Goal: Task Accomplishment & Management: Use online tool/utility

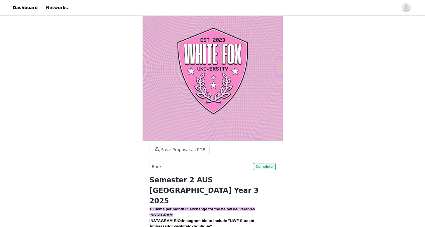
scroll to position [16, 0]
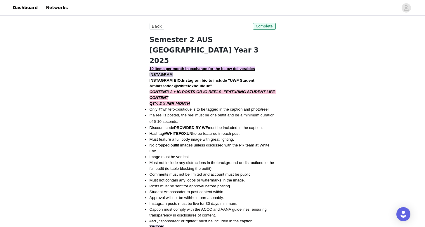
scroll to position [151, 0]
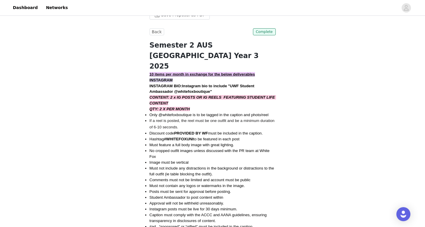
drag, startPoint x: 155, startPoint y: 113, endPoint x: 272, endPoint y: 194, distance: 142.6
click at [272, 194] on ul "Only @whitefoxboutique is to be tagged in the caption and photo/reel If a reel …" at bounding box center [212, 171] width 126 height 118
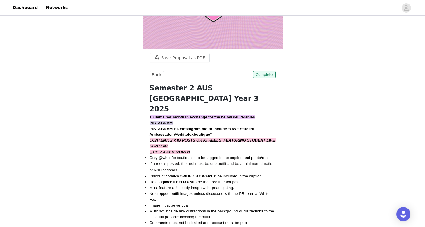
scroll to position [106, 0]
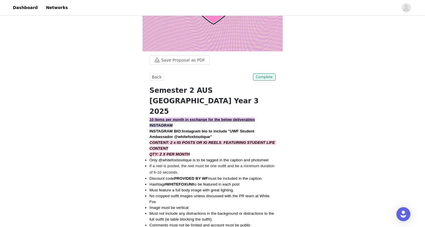
click at [208, 104] on h1 "Semester 2 AUS [GEOGRAPHIC_DATA] Year 3 2025" at bounding box center [212, 101] width 126 height 32
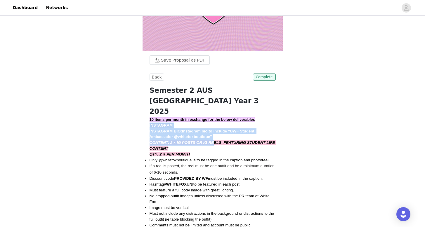
drag, startPoint x: 149, startPoint y: 116, endPoint x: 217, endPoint y: 132, distance: 69.8
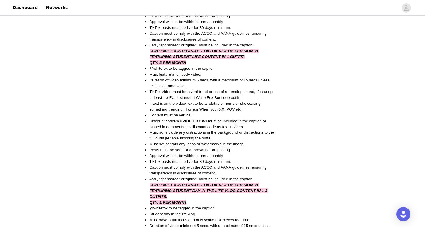
scroll to position [485, 0]
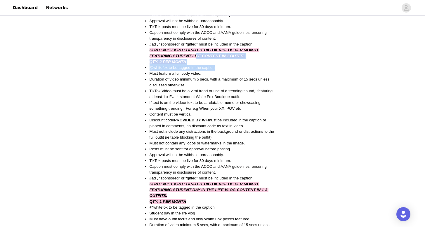
drag, startPoint x: 198, startPoint y: 46, endPoint x: 234, endPoint y: 55, distance: 37.2
click at [234, 55] on div "10 items per month in exchange for the below deliverables INSTAGRAM INSTAGRAM B…" at bounding box center [212, 32] width 126 height 590
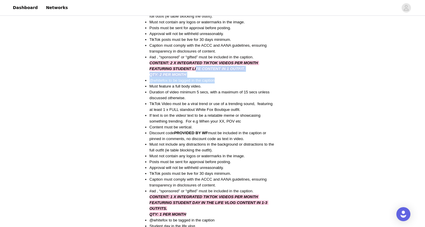
scroll to position [468, 0]
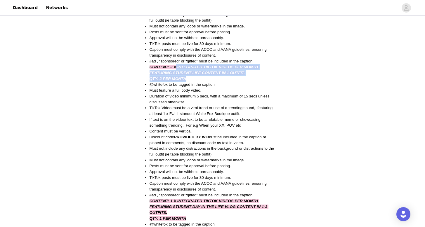
drag, startPoint x: 176, startPoint y: 59, endPoint x: 243, endPoint y: 66, distance: 66.6
click at [243, 66] on div "10 items per month in exchange for the below deliverables INSTAGRAM INSTAGRAM B…" at bounding box center [212, 49] width 126 height 590
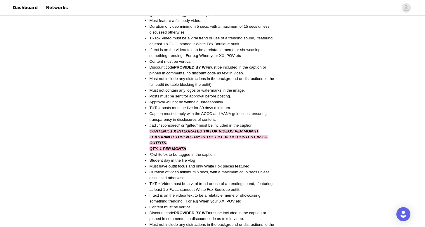
scroll to position [543, 0]
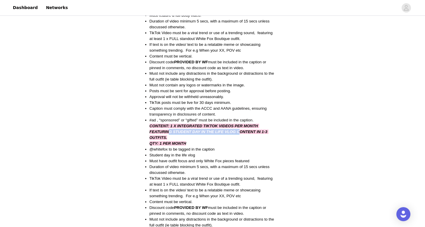
drag, startPoint x: 168, startPoint y: 121, endPoint x: 242, endPoint y: 120, distance: 73.6
click at [242, 124] on span "CONTENT: 1 X INTEGRATED TIKTOK VIDEOS PER MONTH FEATURING STUDENT DAY IN THE LI…" at bounding box center [208, 132] width 119 height 16
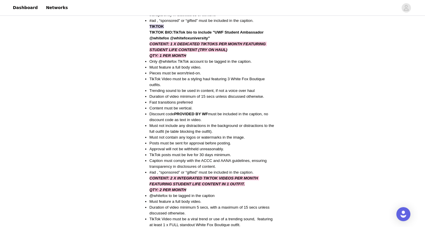
scroll to position [353, 0]
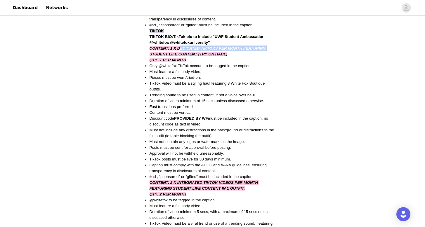
drag, startPoint x: 180, startPoint y: 39, endPoint x: 286, endPoint y: 38, distance: 106.9
click at [226, 110] on li "Content must be vertical." at bounding box center [212, 113] width 126 height 6
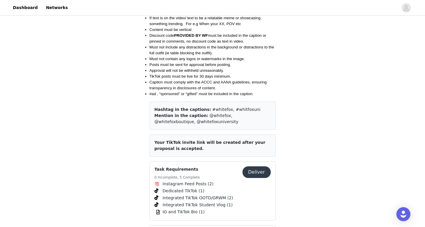
scroll to position [711, 0]
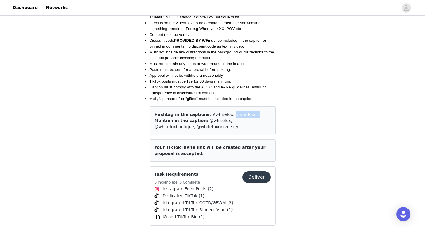
drag, startPoint x: 225, startPoint y: 105, endPoint x: 254, endPoint y: 104, distance: 29.5
click at [254, 112] on div "Hashtag in the captions: #whitefox, #whitfoxuni" at bounding box center [212, 115] width 116 height 6
drag, startPoint x: 202, startPoint y: 111, endPoint x: 221, endPoint y: 112, distance: 19.3
click at [221, 118] on span "@whitefox, @whitefoxboutique, @whitefoxuniversity" at bounding box center [196, 123] width 84 height 11
drag, startPoint x: 223, startPoint y: 111, endPoint x: 258, endPoint y: 111, distance: 34.5
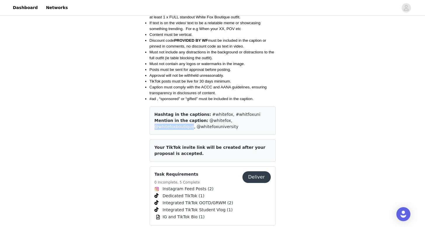
click at [239, 118] on span "@whitefox, @whitefoxboutique, @whitefoxuniversity" at bounding box center [196, 123] width 84 height 11
drag, startPoint x: 172, startPoint y: 119, endPoint x: 180, endPoint y: 120, distance: 8.0
click at [180, 120] on div "Mention in the caption: @whitefox, @whitefoxboutique, @whitefoxuniversity" at bounding box center [212, 124] width 116 height 12
click at [188, 119] on span "@whitefox, @whitefoxboutique, @whitefoxuniversity" at bounding box center [196, 123] width 84 height 11
drag, startPoint x: 192, startPoint y: 119, endPoint x: 154, endPoint y: 117, distance: 38.6
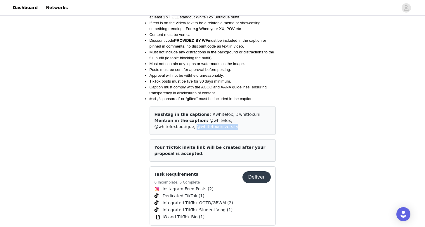
click at [154, 117] on div "Hashtag in the captions: #whitefox, #whitfoxuni Mention in the caption: @whitef…" at bounding box center [212, 121] width 126 height 28
click at [210, 118] on span "@whitefox, @whitefoxboutique, @whitefoxuniversity" at bounding box center [196, 123] width 84 height 11
click at [203, 122] on div "Hashtag in the captions: #whitefox, #whitfoxuni Mention in the caption: @whitef…" at bounding box center [212, 121] width 126 height 28
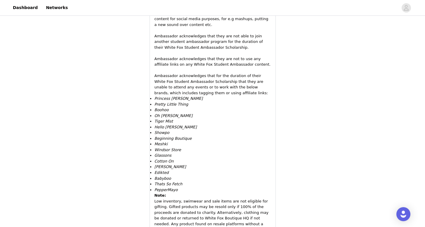
scroll to position [1085, 0]
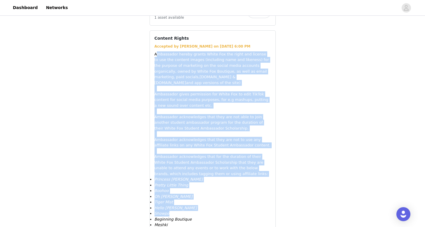
drag, startPoint x: 156, startPoint y: 44, endPoint x: 295, endPoint y: 201, distance: 209.7
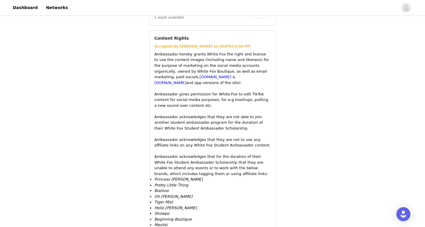
click at [237, 57] on p "Ambassador hereby grants White Fox the right and license to use the content ima…" at bounding box center [212, 68] width 116 height 34
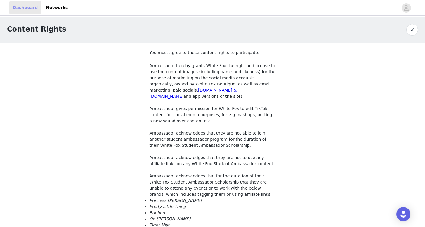
scroll to position [156, 0]
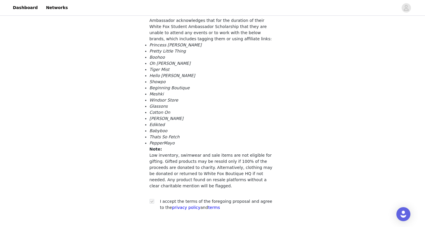
click at [236, 182] on p "Low inventory, swimwear and sale items are not eligible for gifting. Gifted pro…" at bounding box center [212, 170] width 126 height 37
drag, startPoint x: 147, startPoint y: 154, endPoint x: 282, endPoint y: 153, distance: 135.5
click at [283, 154] on div "Content Rights You must agree to these content rights to participate. Ambassado…" at bounding box center [212, 44] width 425 height 366
drag, startPoint x: 150, startPoint y: 163, endPoint x: 261, endPoint y: 159, distance: 111.3
click at [261, 159] on p "Low inventory, swimwear and sale items are not eligible for gifting. Gifted pro…" at bounding box center [212, 170] width 126 height 37
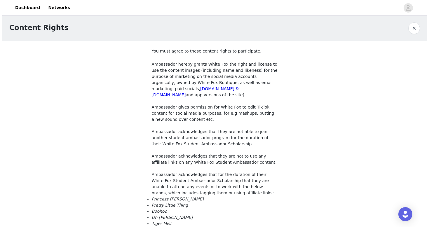
scroll to position [0, 0]
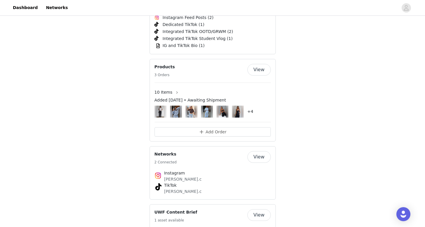
scroll to position [874, 0]
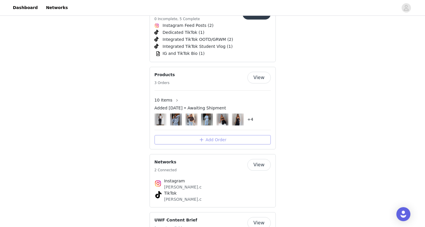
click at [208, 135] on button "Add Order" at bounding box center [212, 139] width 116 height 9
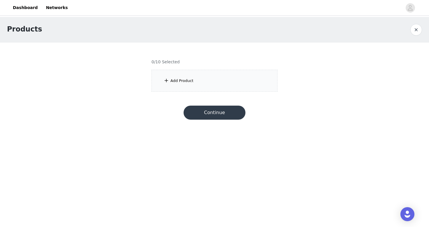
click at [173, 81] on div "Add Product" at bounding box center [181, 81] width 23 height 6
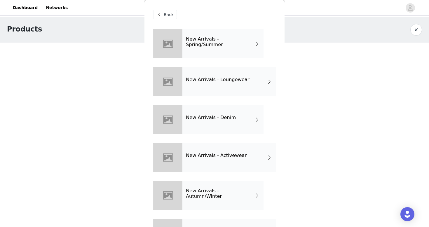
click at [225, 41] on h4 "New Arrivals - Spring/Summer" at bounding box center [220, 41] width 69 height 11
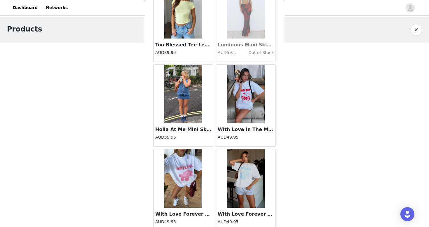
scroll to position [666, 0]
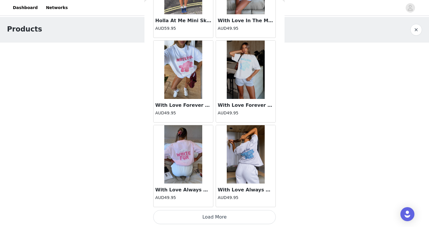
click at [211, 221] on button "Load More" at bounding box center [214, 217] width 123 height 14
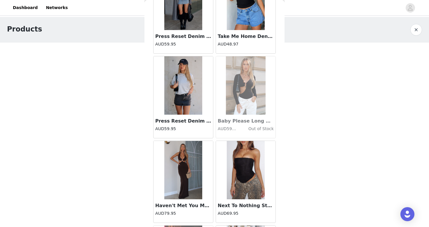
scroll to position [1513, 0]
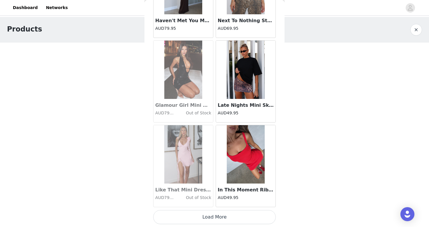
click at [207, 221] on button "Load More" at bounding box center [214, 217] width 123 height 14
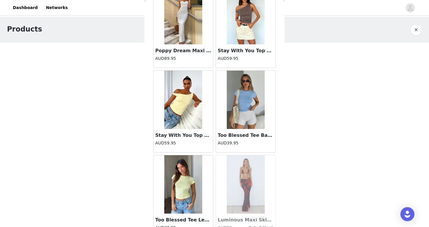
scroll to position [0, 0]
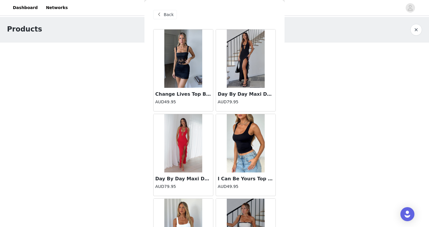
click at [167, 15] on span "Back" at bounding box center [169, 15] width 10 height 6
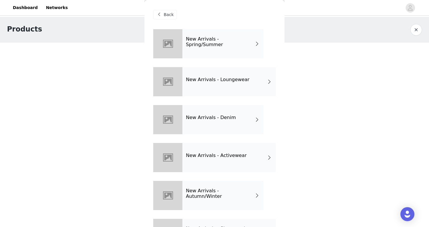
scroll to position [30, 0]
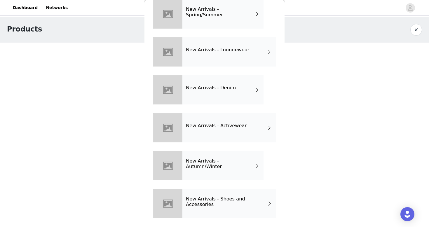
click at [231, 78] on div "New Arrivals - Denim" at bounding box center [222, 89] width 81 height 29
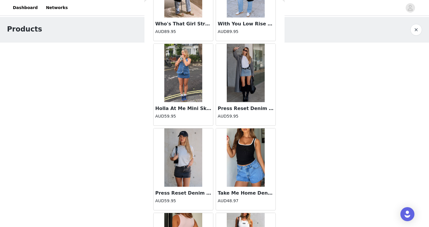
scroll to position [666, 0]
